Goal: Complete application form

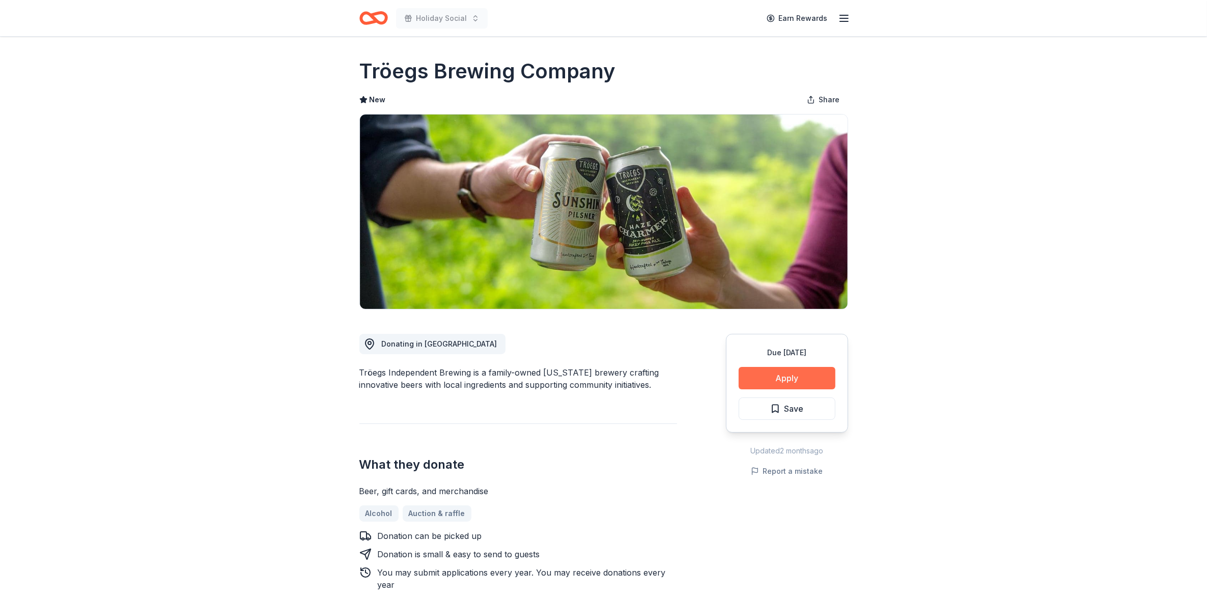
click at [784, 374] on button "Apply" at bounding box center [786, 378] width 97 height 22
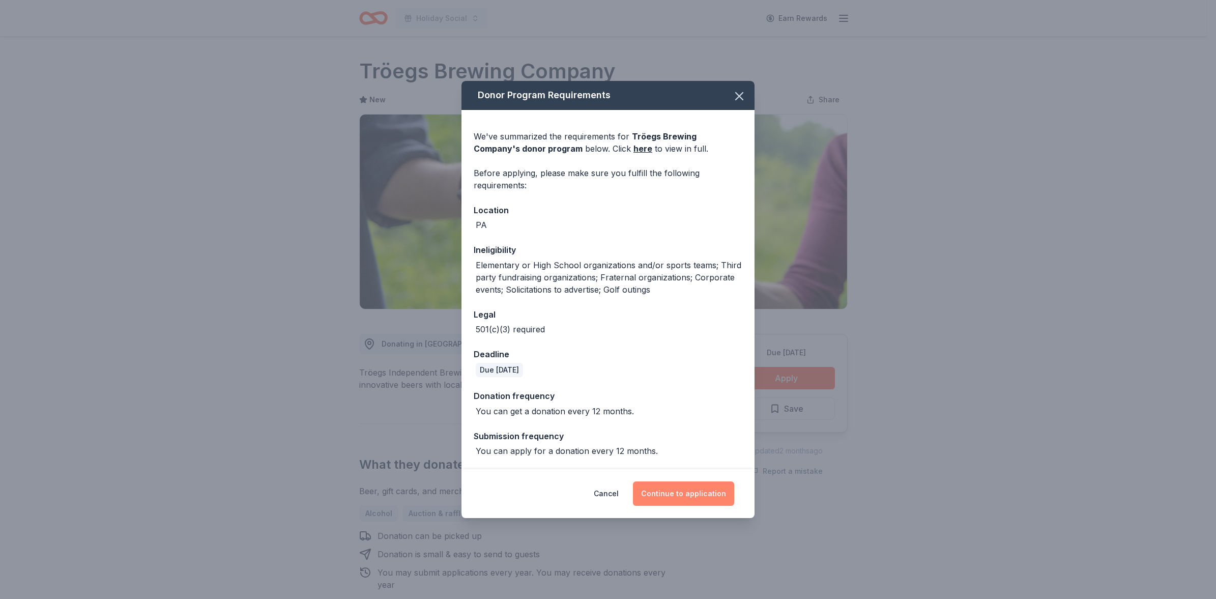
click at [673, 492] on button "Continue to application" at bounding box center [683, 493] width 101 height 24
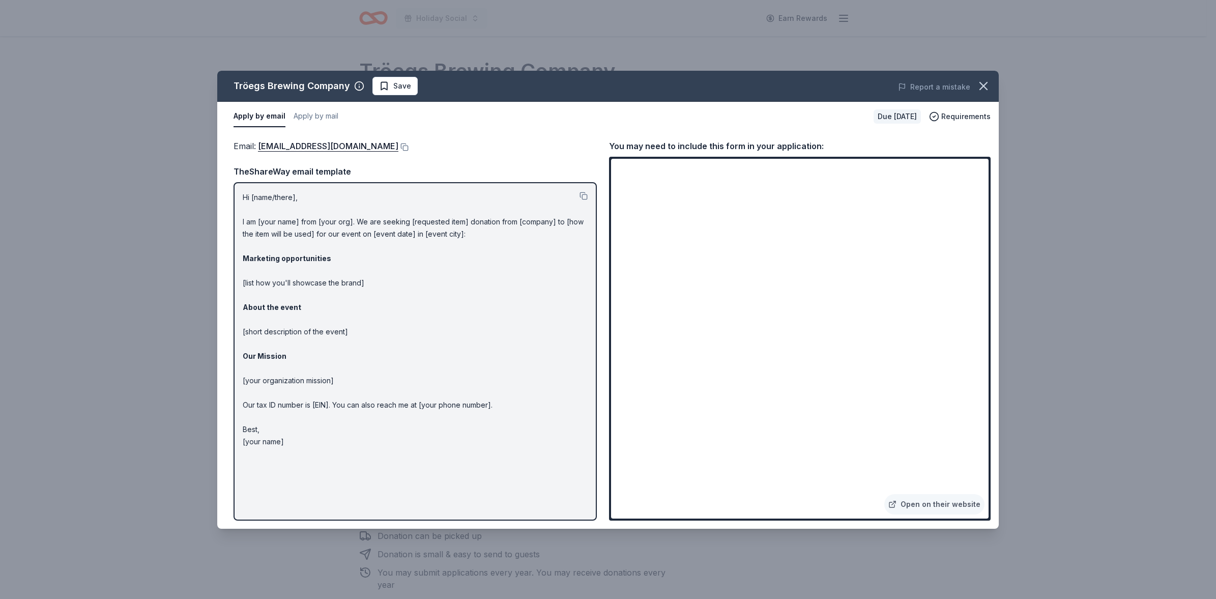
click at [302, 222] on p "Hi [name/there], I am [your name] from [your org]. We are seeking [requested it…" at bounding box center [415, 319] width 345 height 256
drag, startPoint x: 240, startPoint y: 194, endPoint x: 301, endPoint y: 446, distance: 259.3
click at [344, 437] on div "Hi [name/there], I am [your name] from [your org]. We are seeking [requested it…" at bounding box center [415, 351] width 363 height 338
drag, startPoint x: 284, startPoint y: 443, endPoint x: 228, endPoint y: 273, distance: 179.0
click at [224, 291] on div "Email : [EMAIL_ADDRESS][DOMAIN_NAME] Email : [EMAIL_ADDRESS][DOMAIN_NAME] TheSh…" at bounding box center [608, 329] width 782 height 397
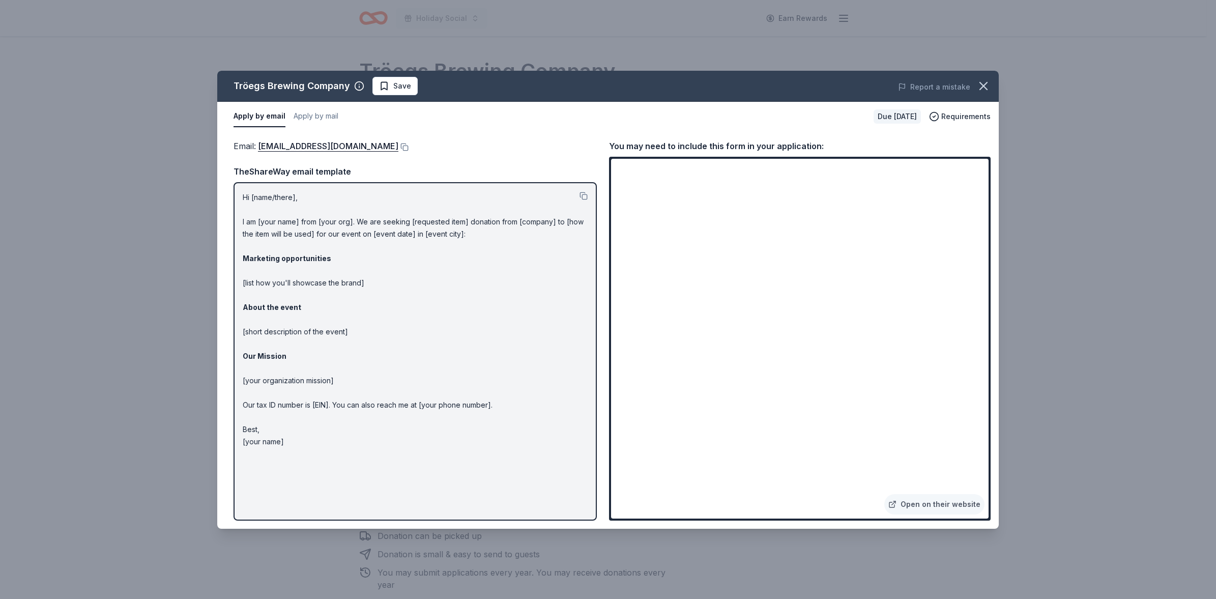
click at [306, 214] on p "Hi [name/there], I am [your name] from [your org]. We are seeking [requested it…" at bounding box center [415, 319] width 345 height 256
click at [584, 194] on button at bounding box center [584, 196] width 8 height 8
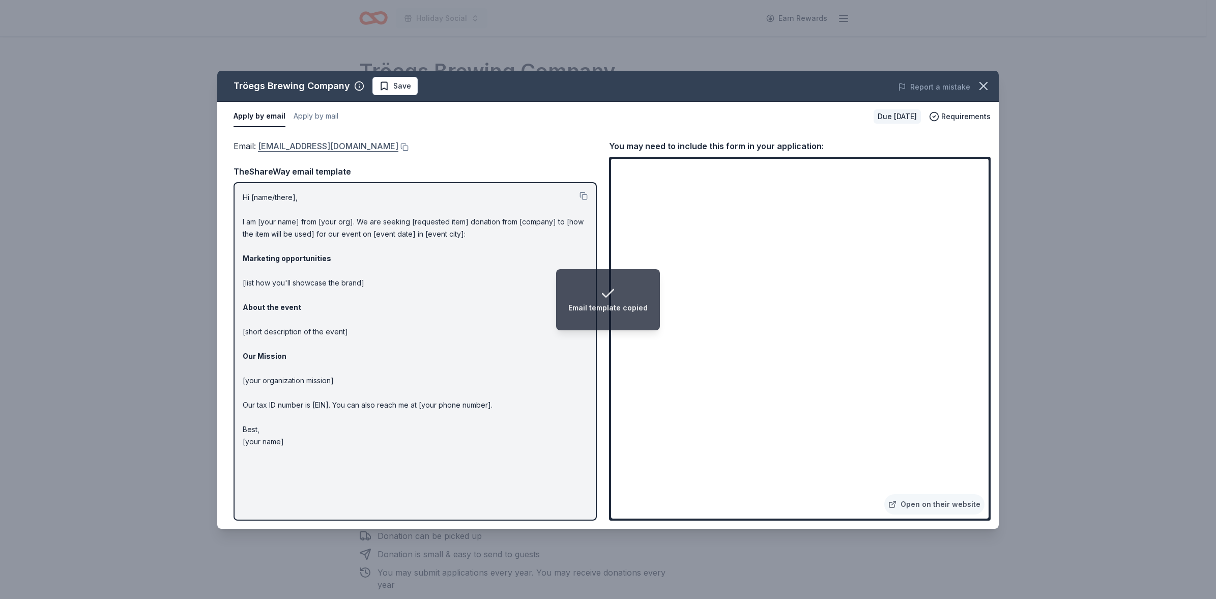
click at [322, 143] on link "[EMAIL_ADDRESS][DOMAIN_NAME]" at bounding box center [328, 145] width 140 height 13
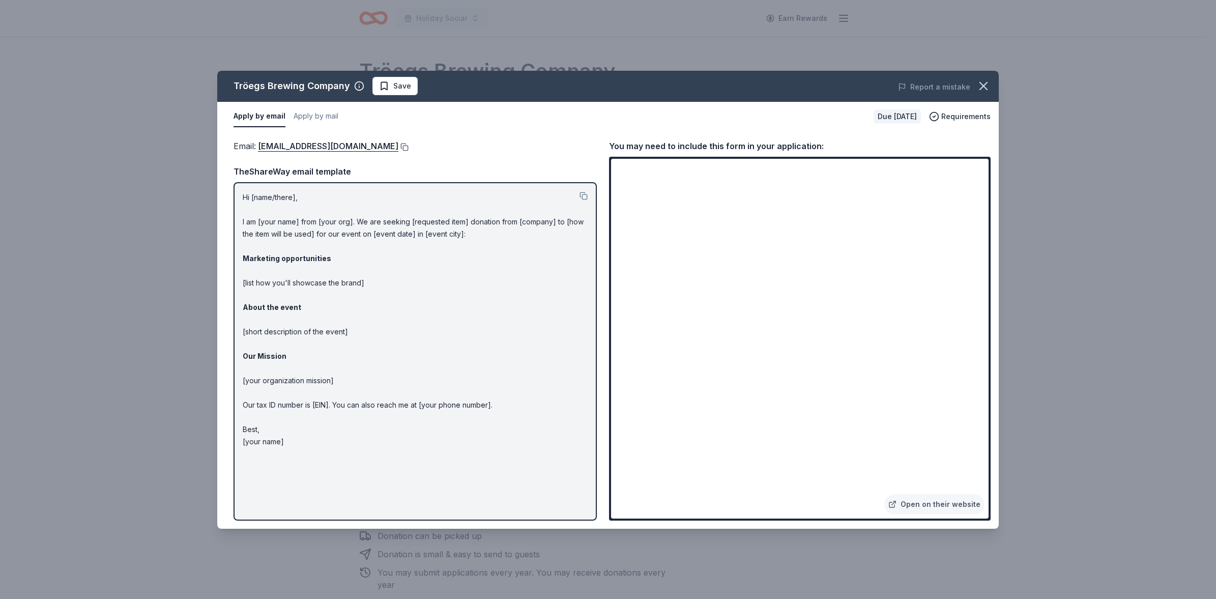
click at [398, 146] on button at bounding box center [403, 147] width 10 height 8
